Goal: Find specific page/section: Find specific page/section

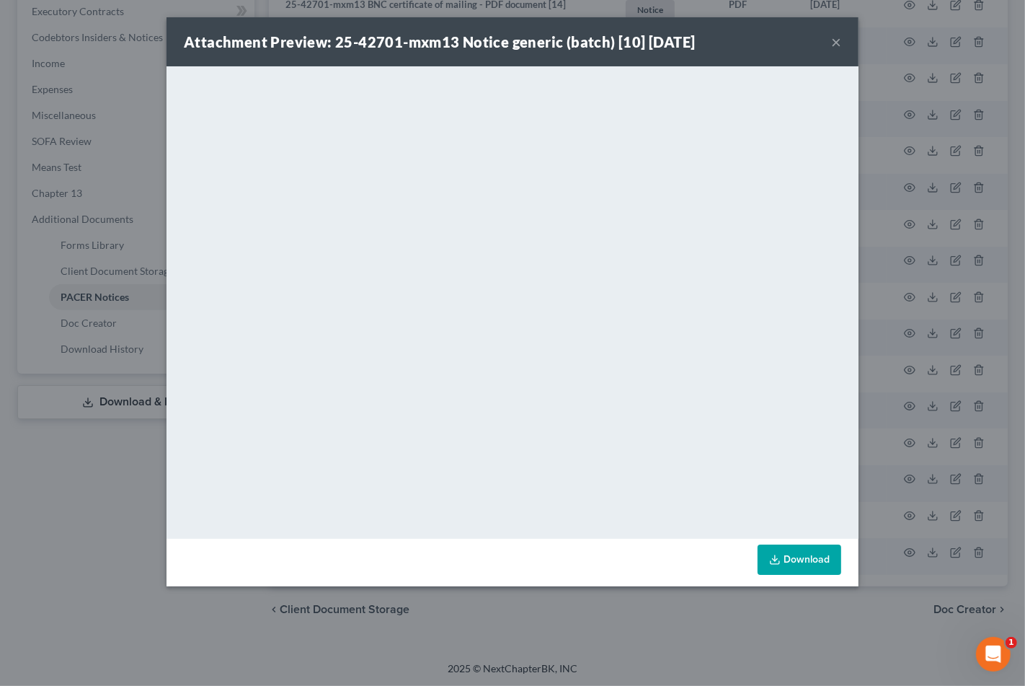
scroll to position [411, 0]
click at [835, 43] on button "×" at bounding box center [836, 41] width 10 height 17
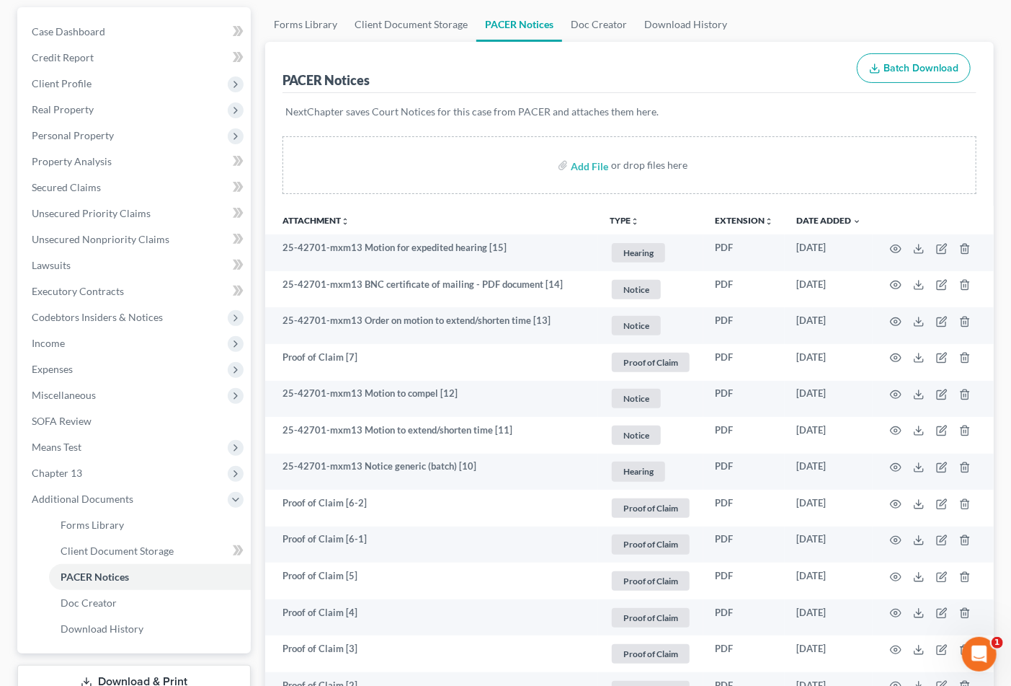
scroll to position [0, 0]
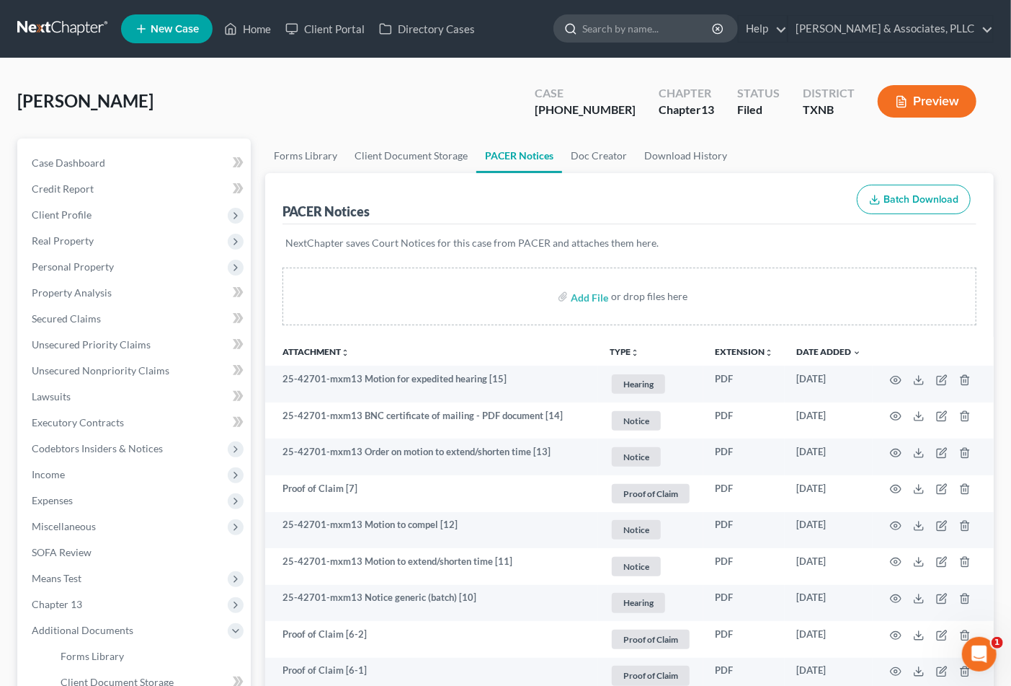
click at [660, 25] on input "search" at bounding box center [648, 28] width 132 height 27
type input "[PERSON_NAME]"
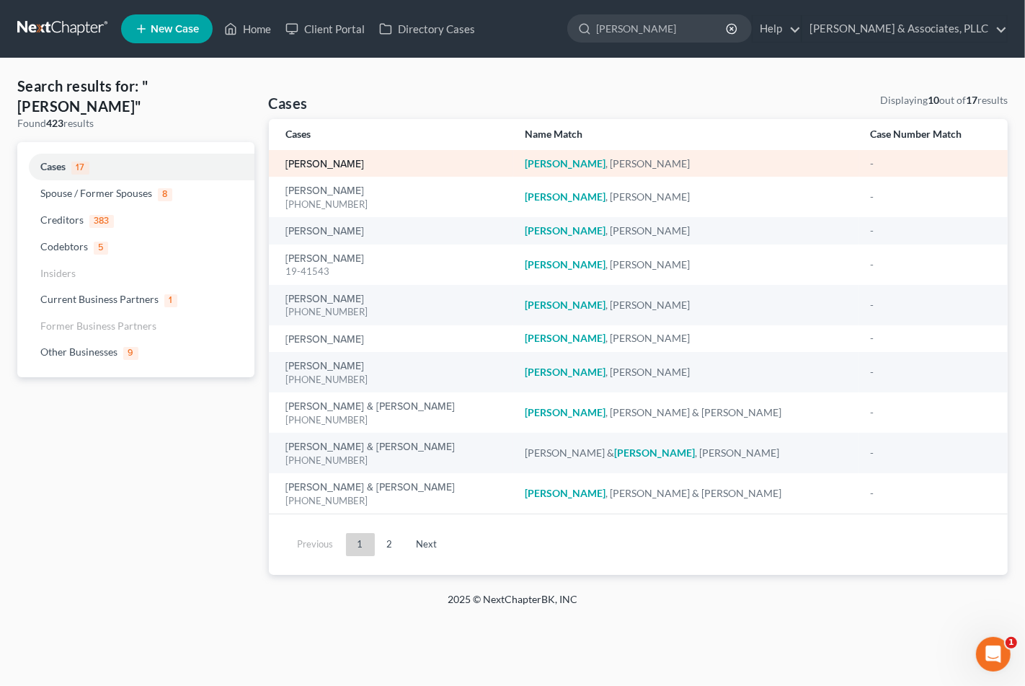
click at [330, 166] on link "[PERSON_NAME]" at bounding box center [325, 164] width 79 height 10
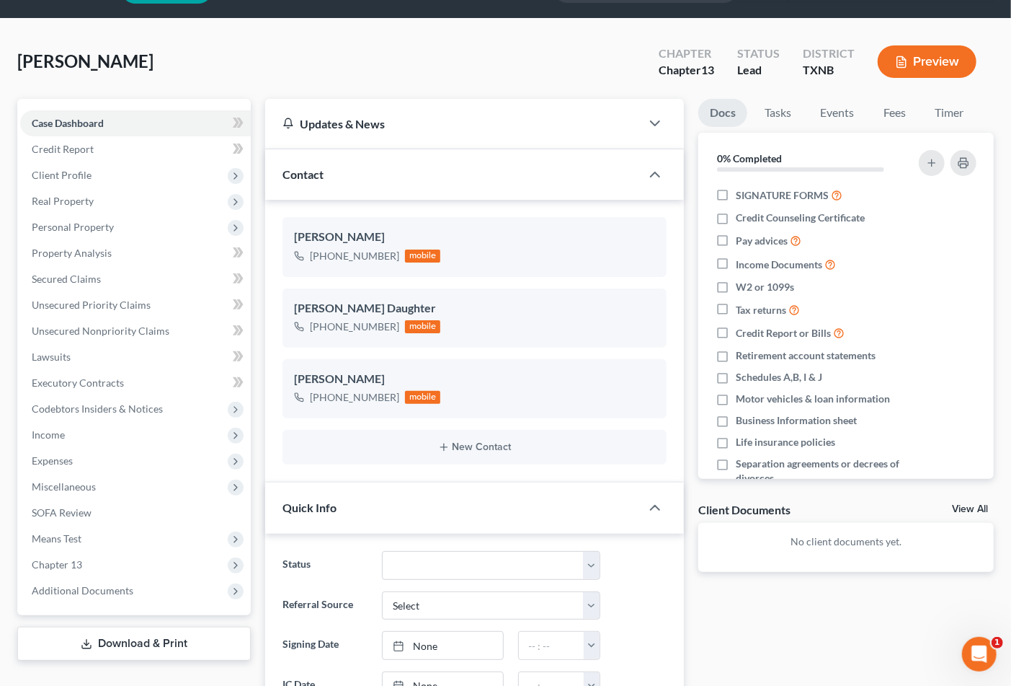
scroll to position [80, 0]
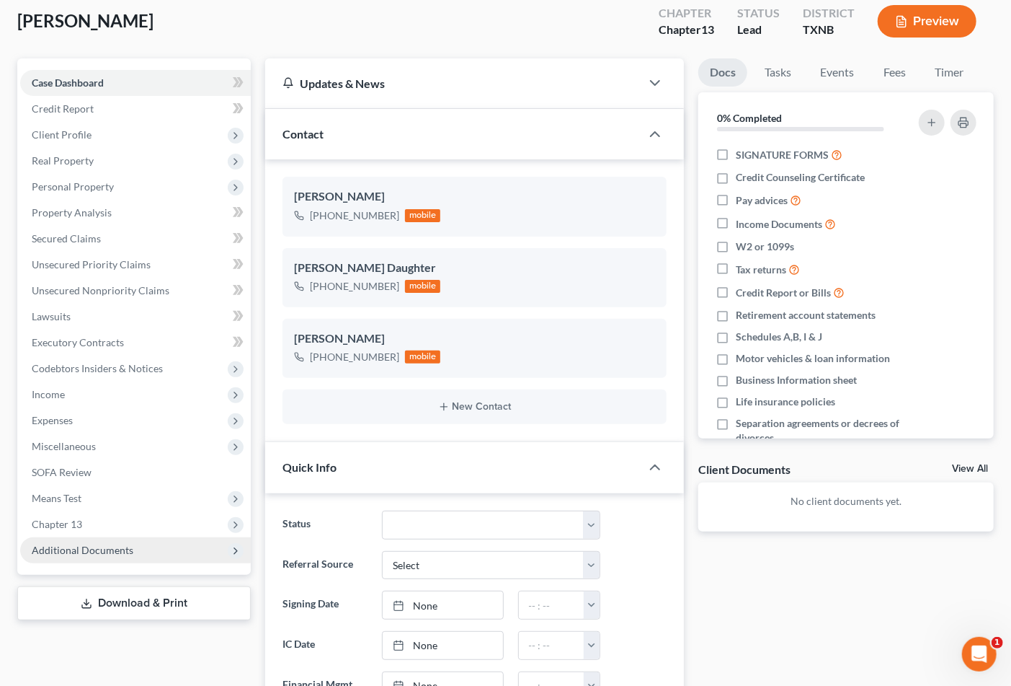
click at [84, 551] on span "Additional Documents" at bounding box center [83, 550] width 102 height 12
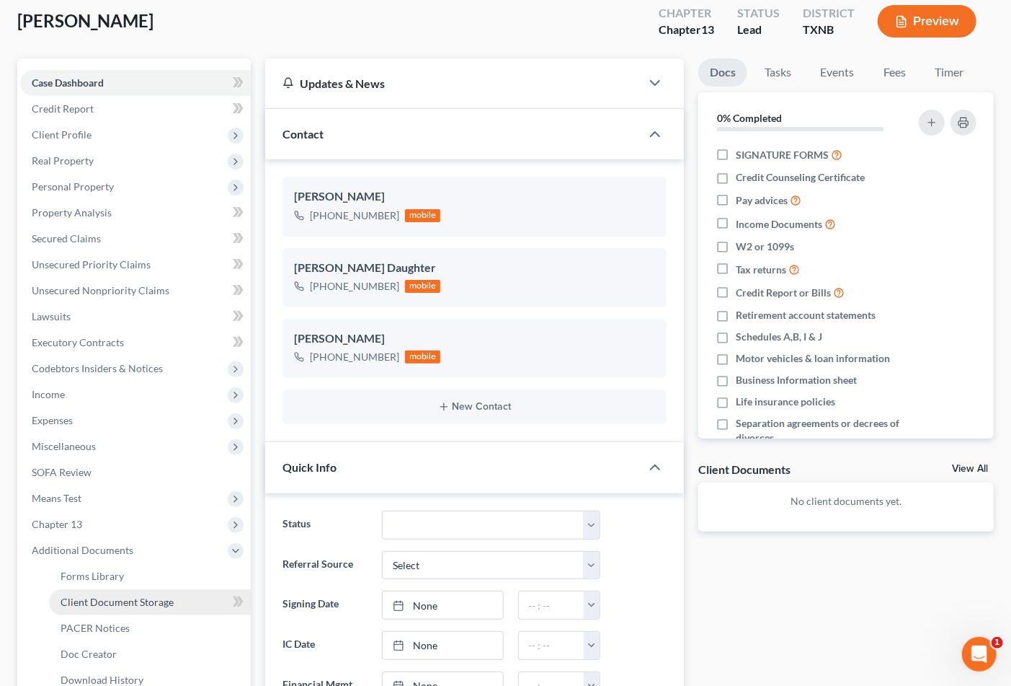
click at [114, 595] on span "Client Document Storage" at bounding box center [117, 601] width 113 height 12
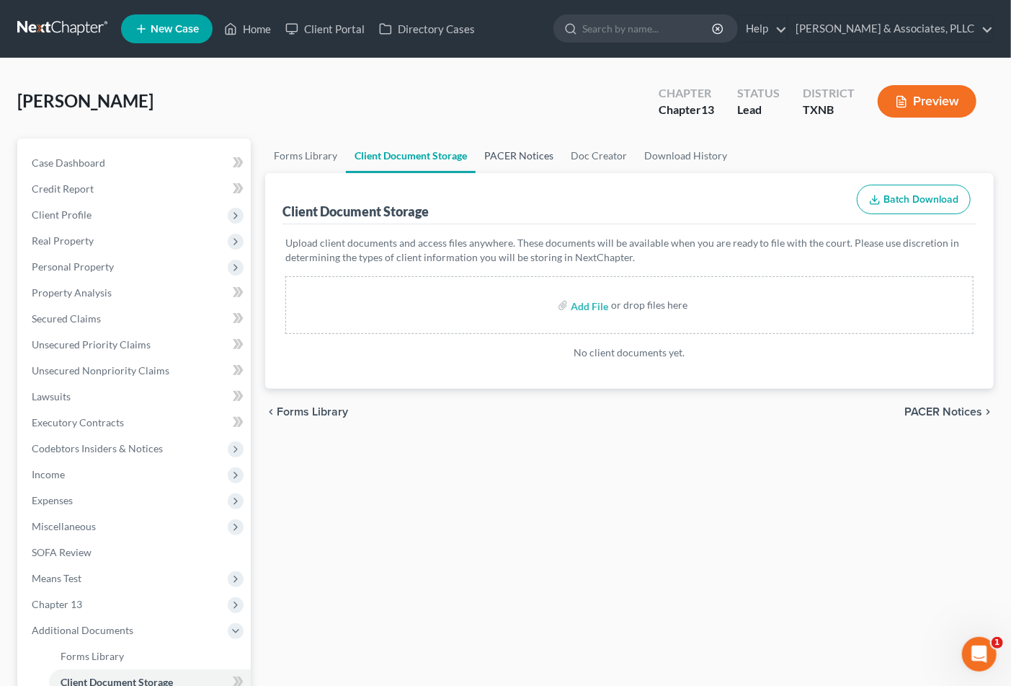
click at [514, 152] on link "PACER Notices" at bounding box center [519, 155] width 87 height 35
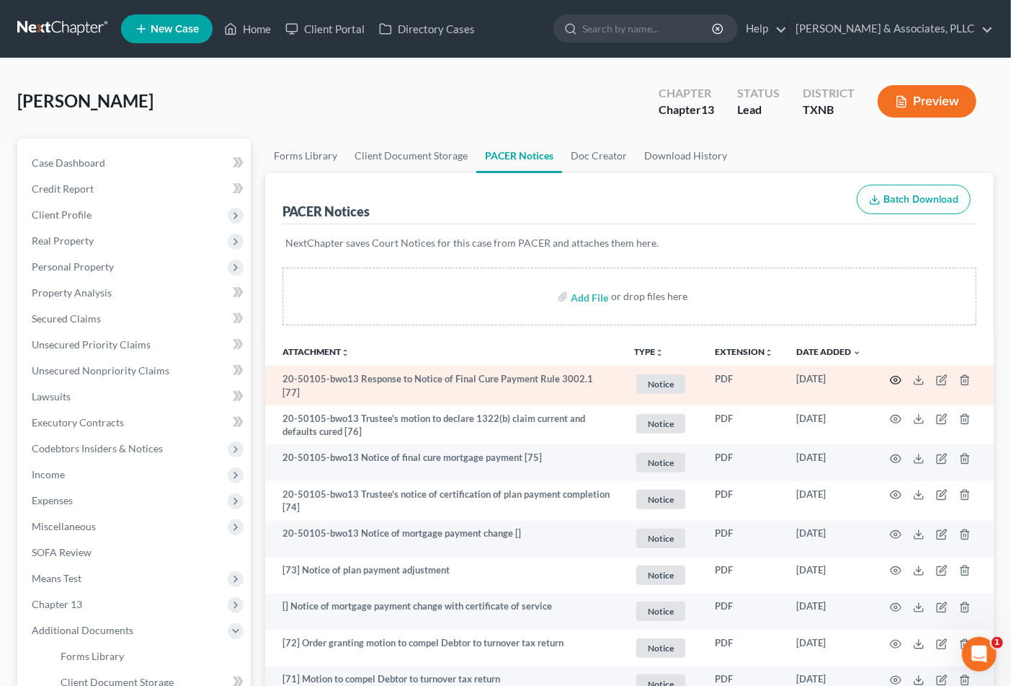
click at [895, 378] on icon "button" at bounding box center [896, 380] width 12 height 12
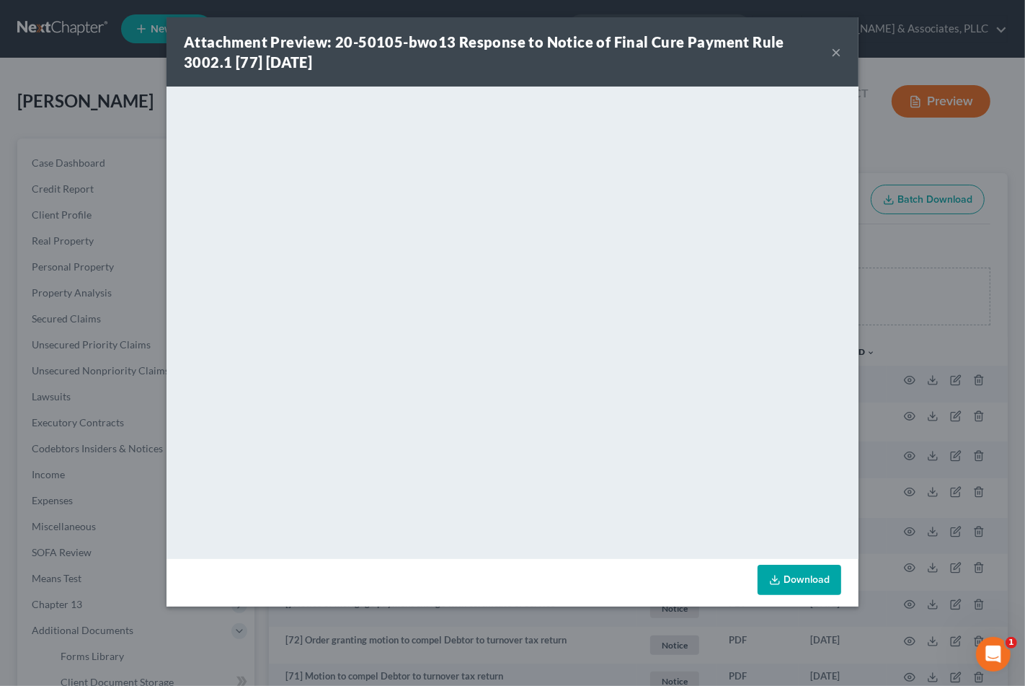
click at [834, 47] on button "×" at bounding box center [836, 51] width 10 height 17
